Goal: Download file/media

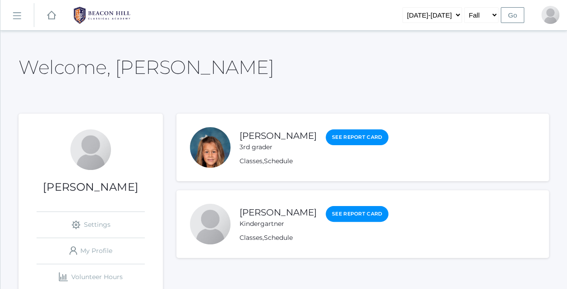
drag, startPoint x: 145, startPoint y: 216, endPoint x: 147, endPoint y: 199, distance: 16.3
click at [147, 199] on div "[PERSON_NAME] icons/ui/navigation/settings Created with Sketch. Settings icons/…" at bounding box center [91, 210] width 144 height 160
click at [269, 138] on link "[PERSON_NAME]" at bounding box center [278, 135] width 77 height 11
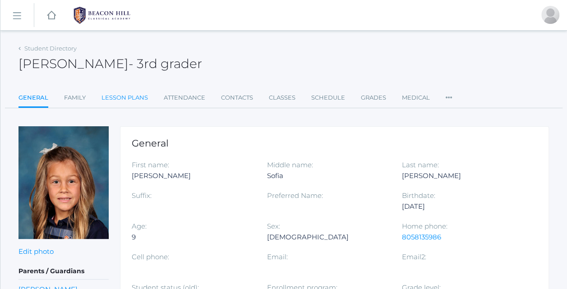
click at [139, 102] on link "Lesson Plans" at bounding box center [125, 98] width 46 height 18
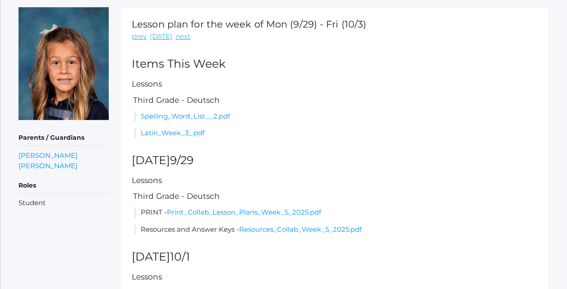
scroll to position [117, 0]
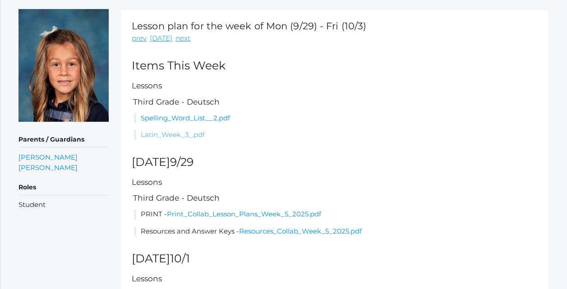
click at [182, 137] on link "Latin_Week_3_.pdf" at bounding box center [173, 134] width 64 height 9
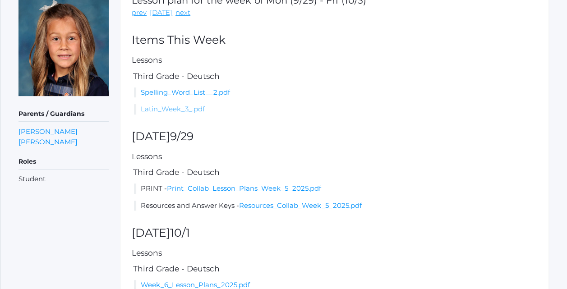
scroll to position [194, 0]
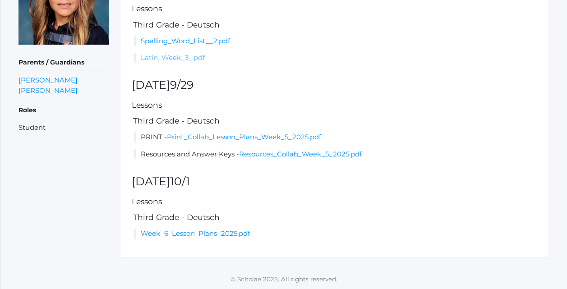
click at [141, 53] on link "Latin_Week_3_.pdf" at bounding box center [173, 57] width 64 height 9
click at [315, 154] on link "Resources_Collab_Week_5_2025.pdf" at bounding box center [300, 154] width 123 height 9
